Goal: Contribute content: Add original content to the website for others to see

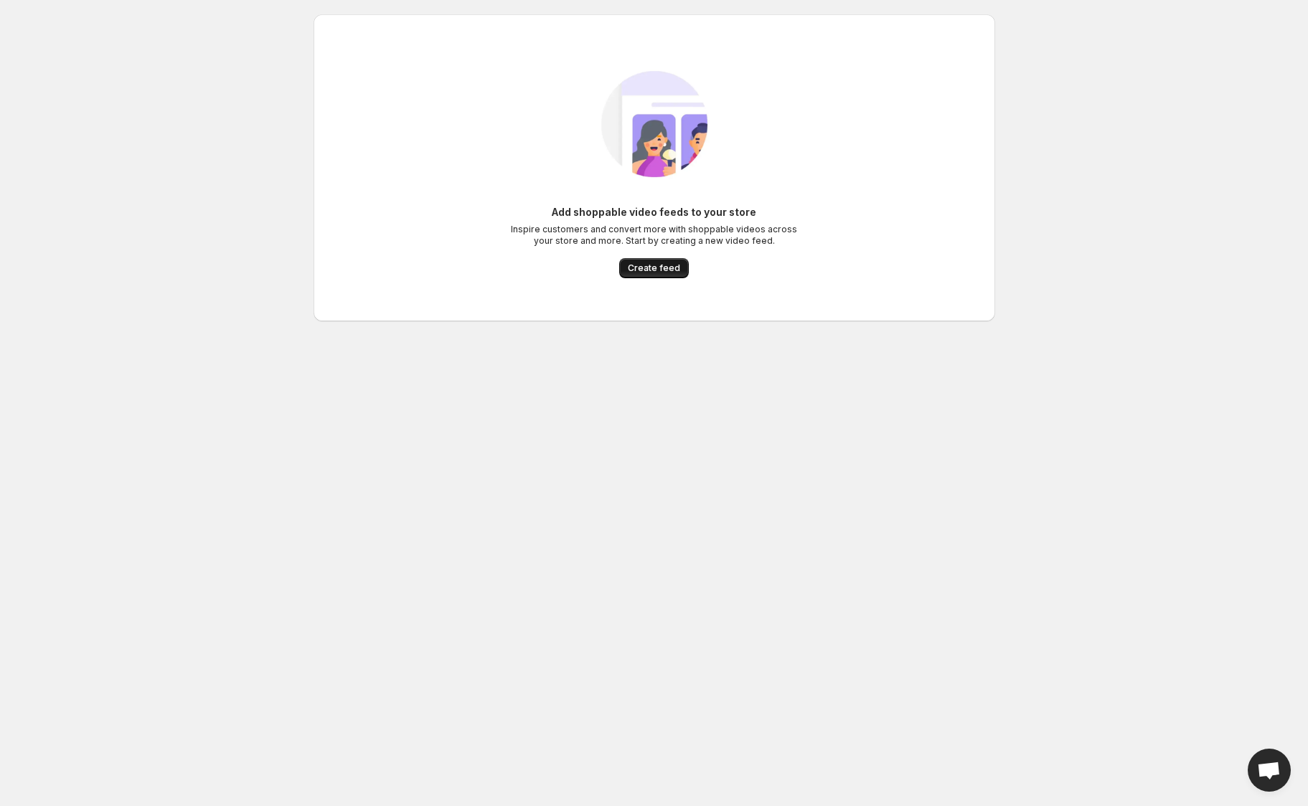
click at [666, 274] on button "Create feed" at bounding box center [654, 268] width 70 height 20
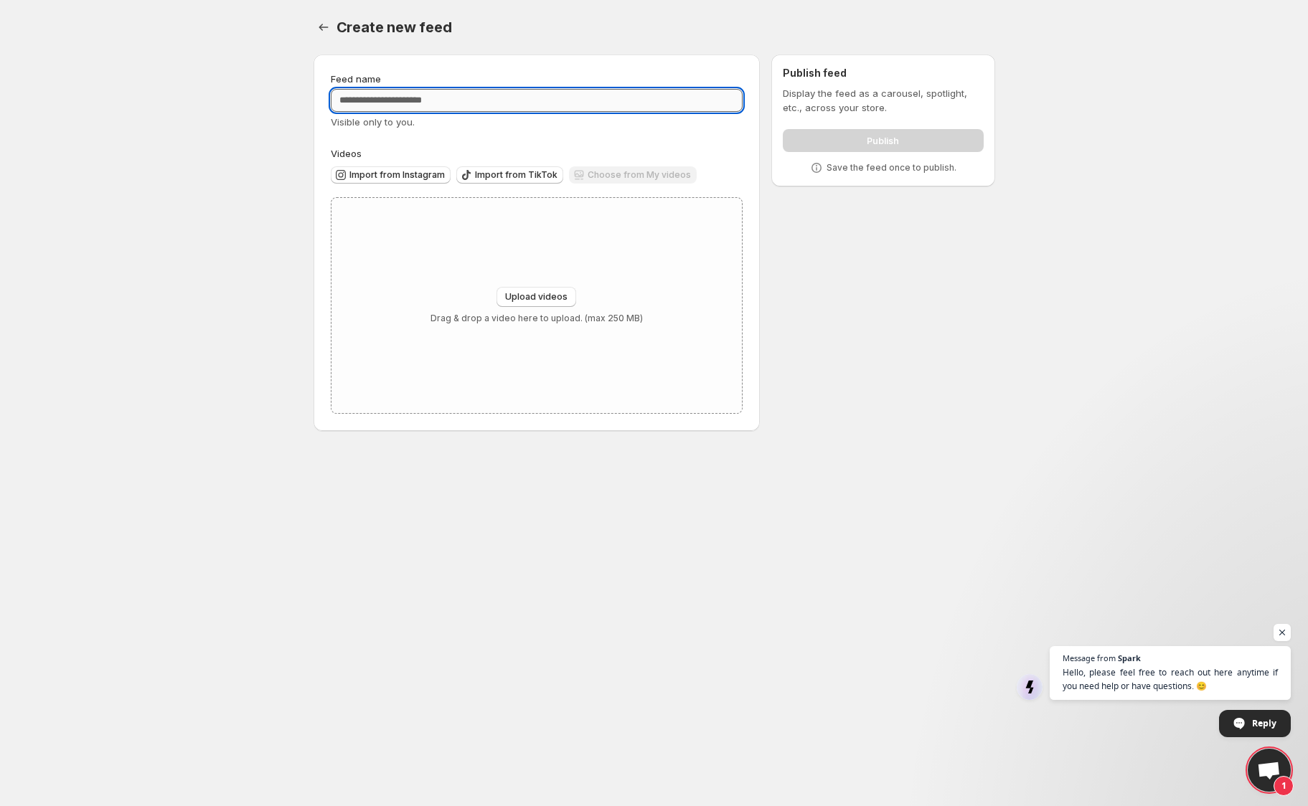
click at [562, 105] on input "Feed name" at bounding box center [537, 100] width 413 height 23
type input "**********"
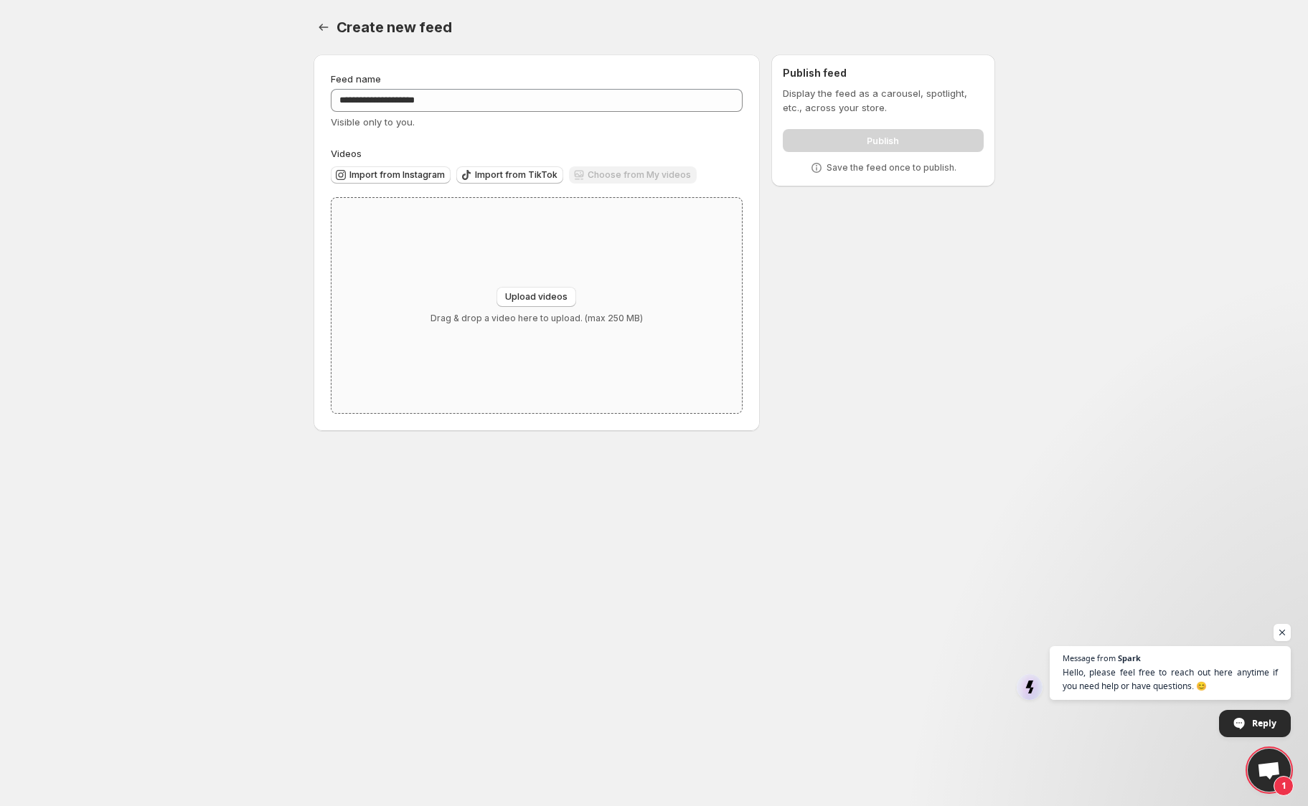
click at [522, 263] on div "Upload videos Drag & drop a video here to upload. (max 250 MB)" at bounding box center [536, 305] width 411 height 215
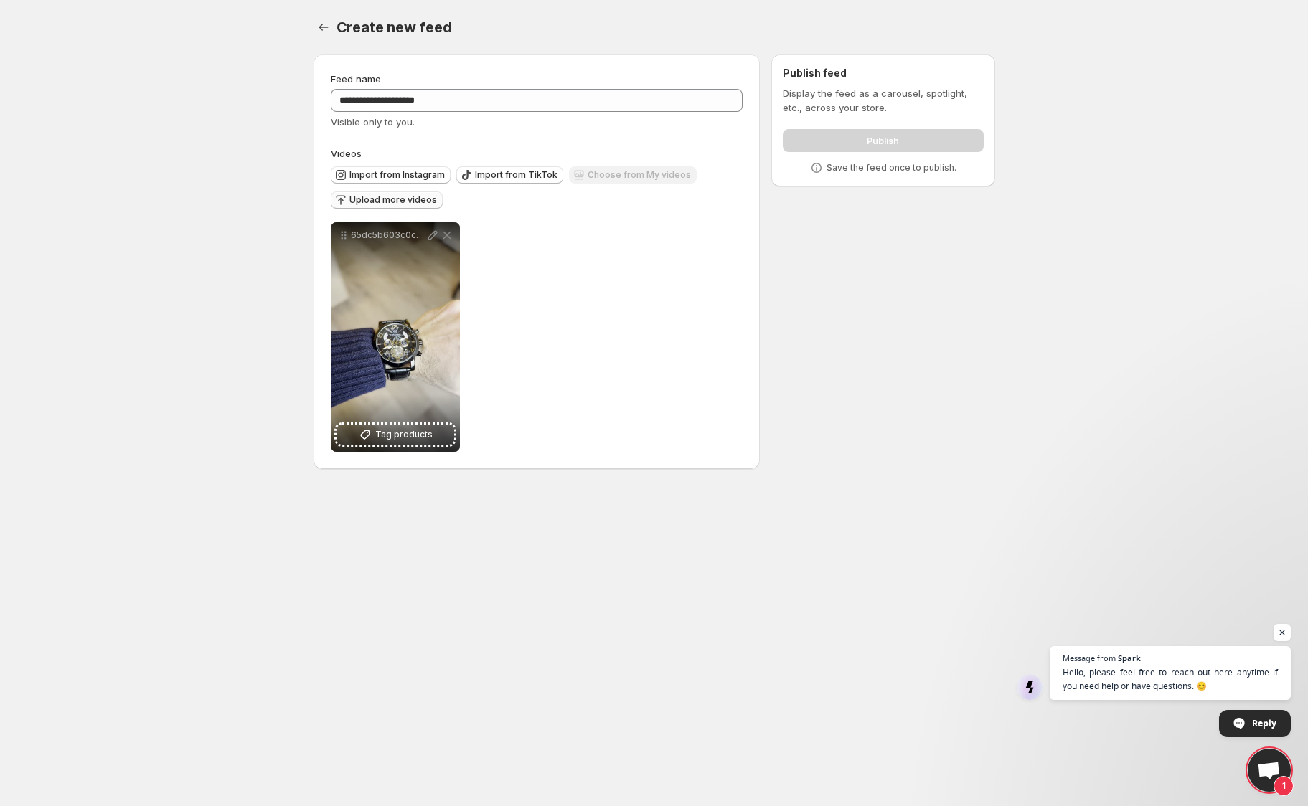
click at [402, 202] on span "Upload more videos" at bounding box center [393, 199] width 88 height 11
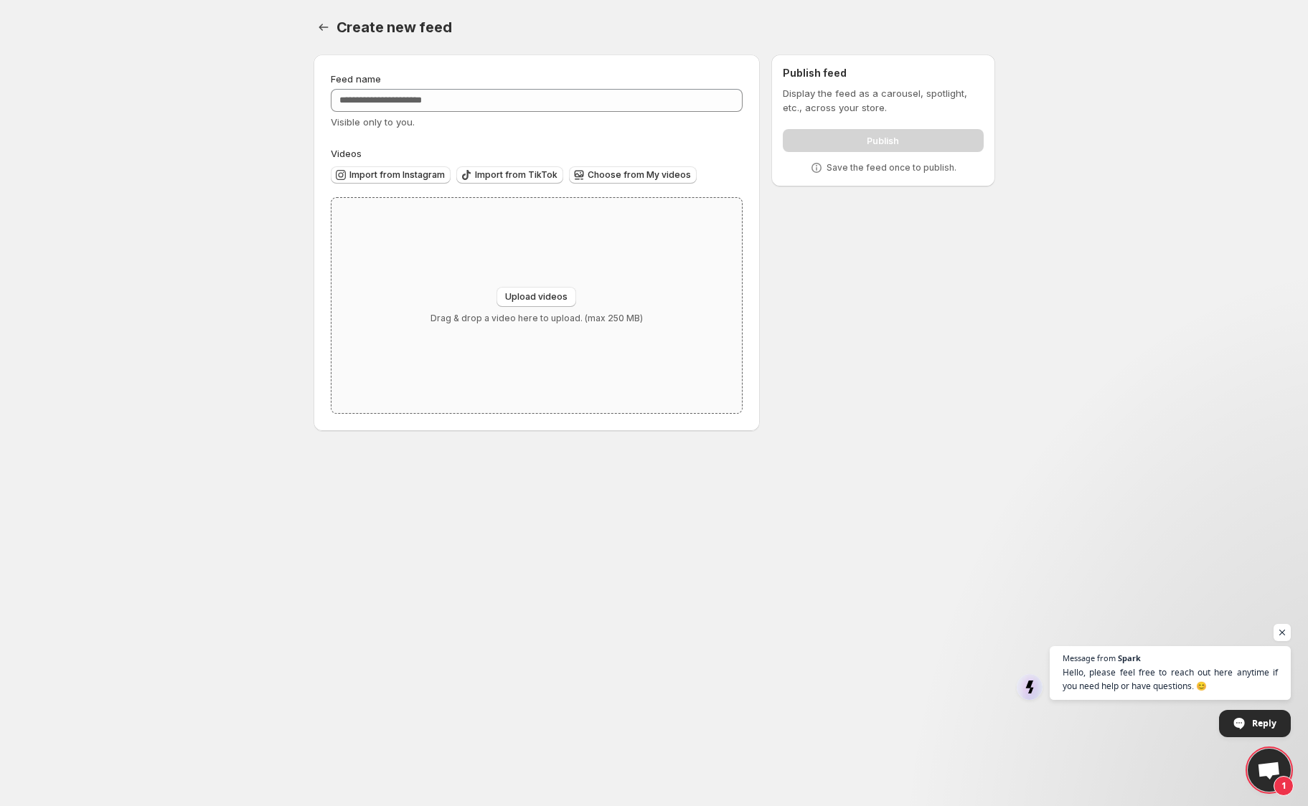
click at [598, 316] on p "Drag & drop a video here to upload. (max 250 MB)" at bounding box center [536, 318] width 212 height 11
type input "**********"
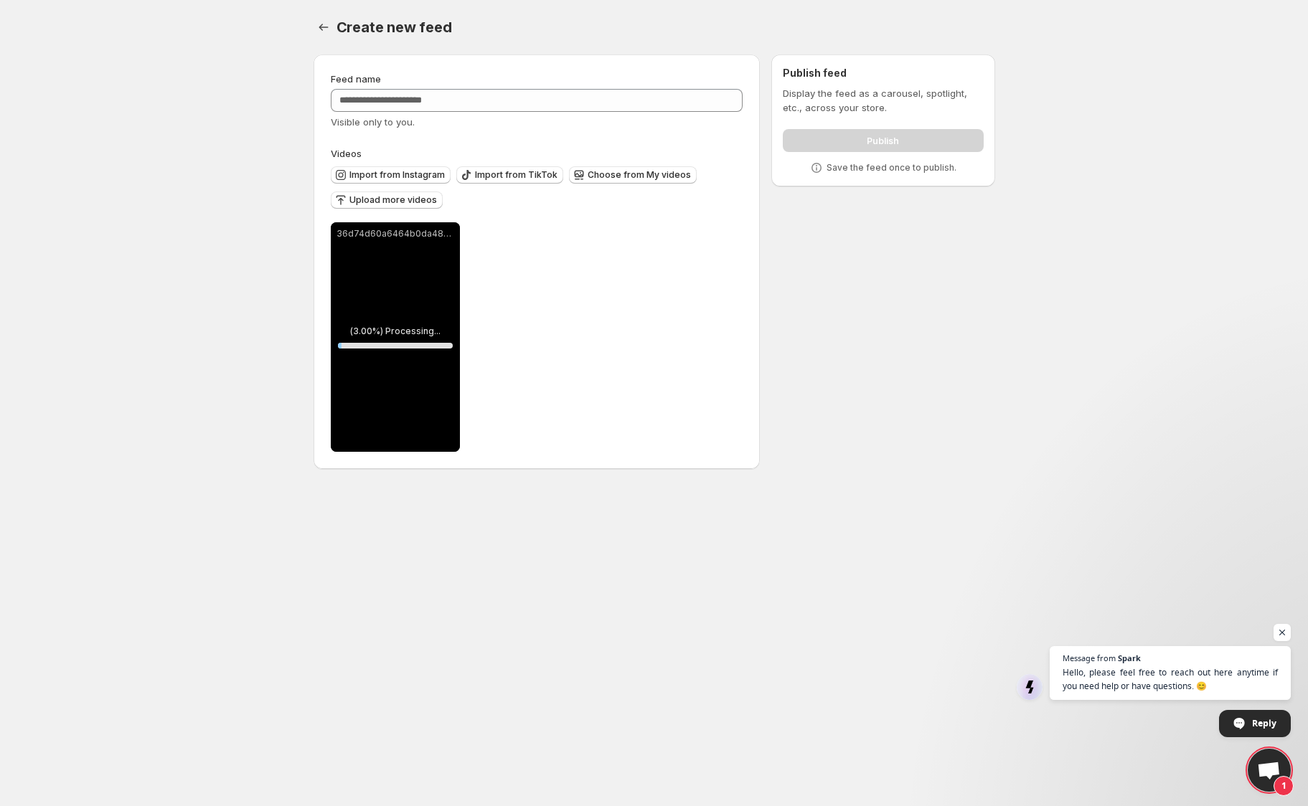
click at [779, 5] on div "Create new feed. This page is ready Create new feed" at bounding box center [655, 27] width 682 height 55
click at [558, 14] on div "Create new feed. This page is ready Create new feed" at bounding box center [655, 27] width 682 height 55
click at [324, 19] on button "Settings" at bounding box center [324, 27] width 20 height 20
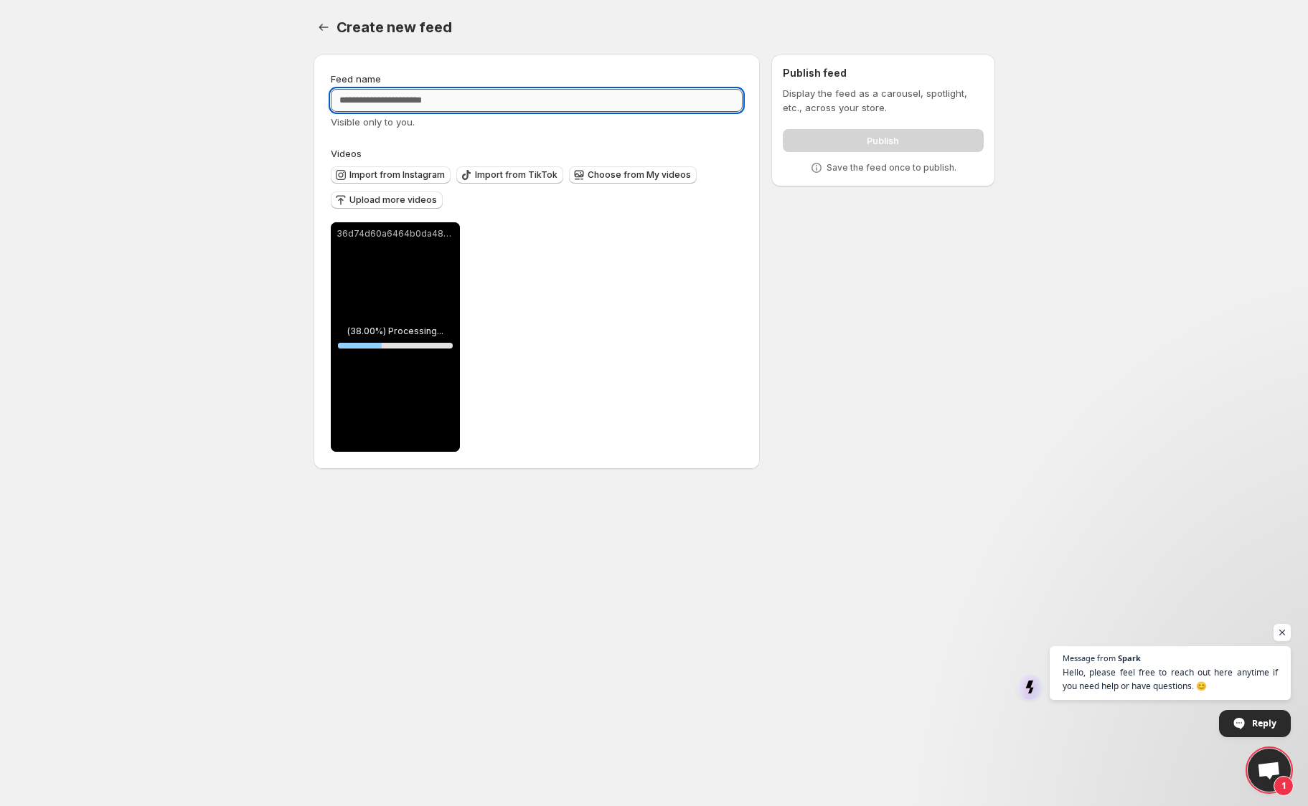
click at [539, 95] on input "Feed name" at bounding box center [537, 100] width 413 height 23
type input "****"
click at [670, 47] on div "Create new feed. This page is ready Create new feed" at bounding box center [655, 27] width 682 height 55
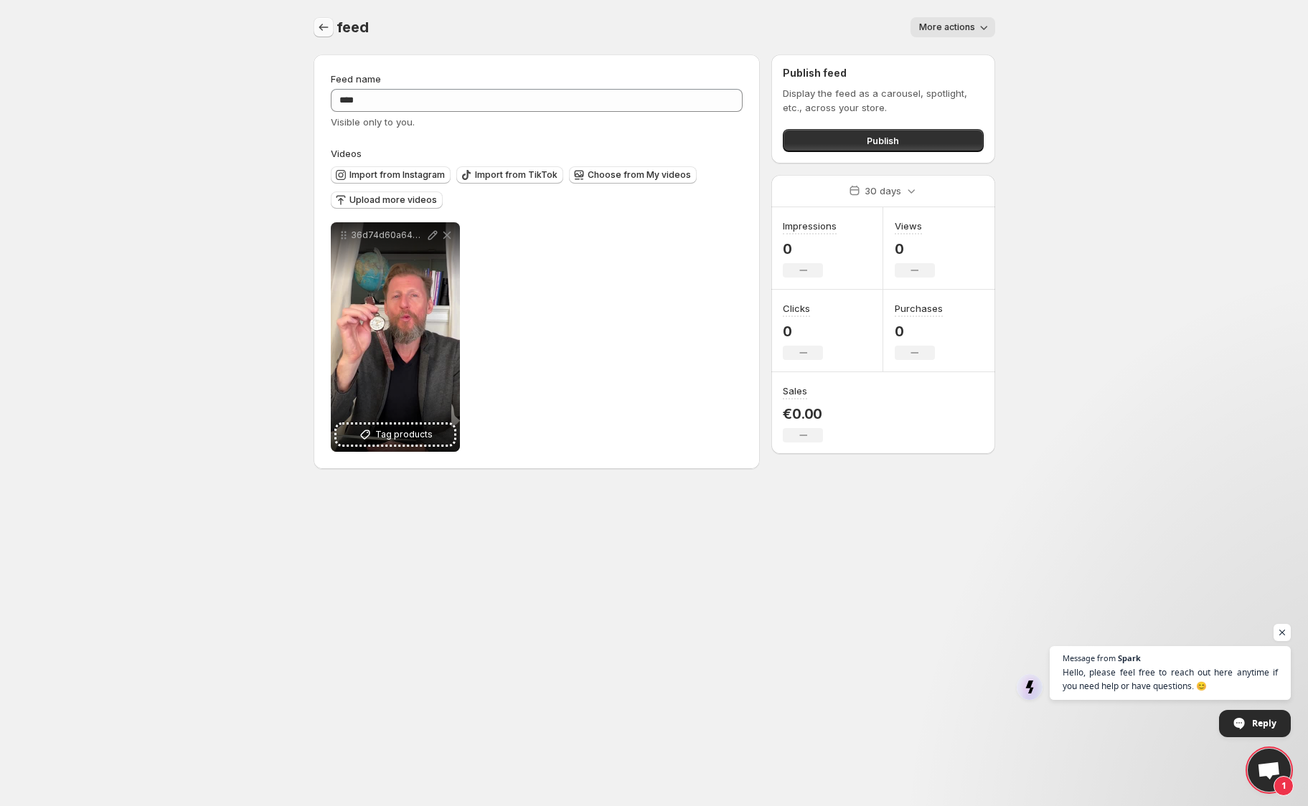
click at [331, 28] on button "Settings" at bounding box center [324, 27] width 20 height 20
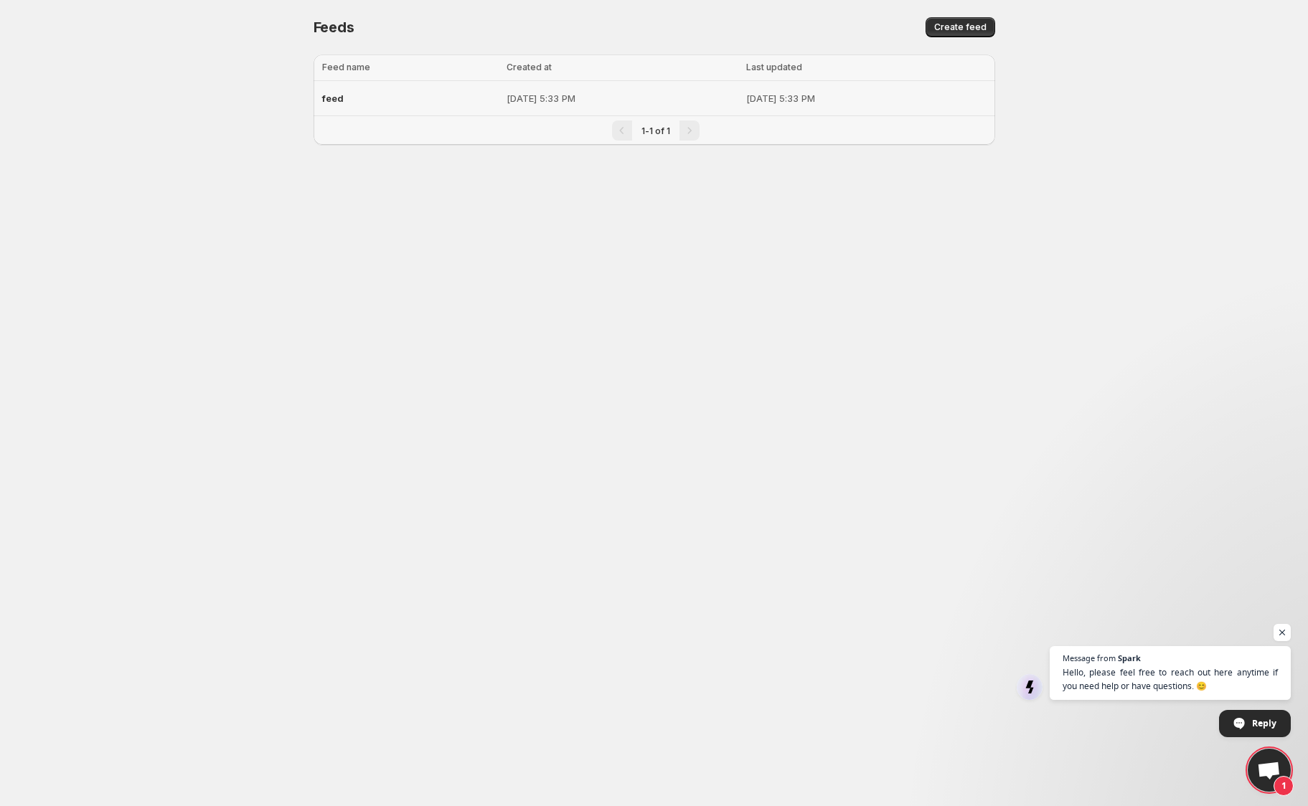
click at [434, 96] on div "feed" at bounding box center [410, 98] width 176 height 26
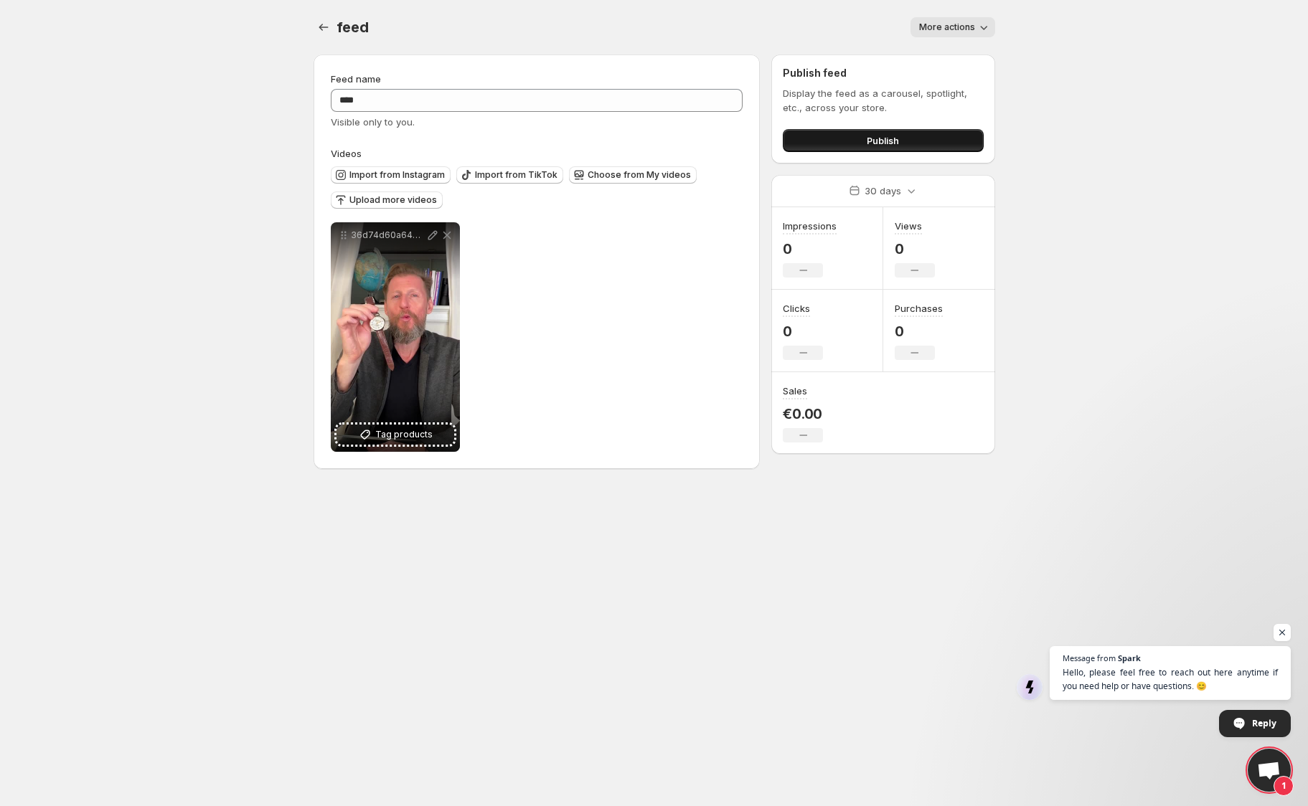
click at [917, 143] on button "Publish" at bounding box center [883, 140] width 200 height 23
click at [374, 200] on span "Upload more videos" at bounding box center [393, 199] width 88 height 11
